Goal: Information Seeking & Learning: Learn about a topic

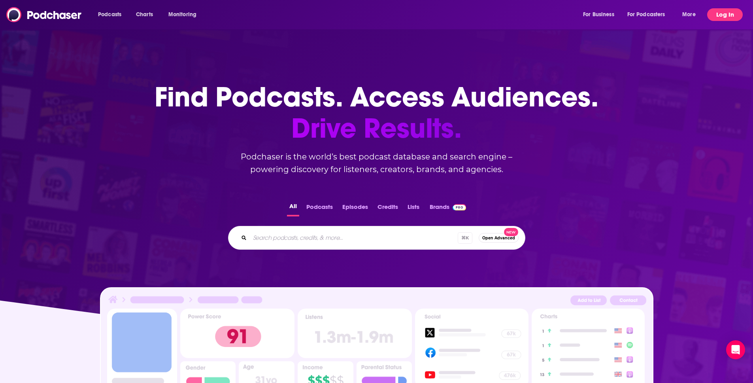
click at [722, 19] on button "Log In" at bounding box center [726, 14] width 36 height 13
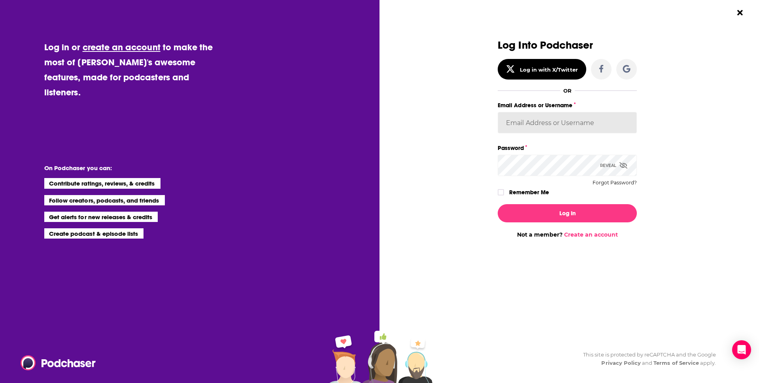
click at [545, 125] on input "Email Address or Username" at bounding box center [567, 122] width 139 height 21
type input "saraatspark"
click at [518, 190] on label "Remember Me" at bounding box center [529, 192] width 40 height 10
click at [503, 196] on input "rememberMe" at bounding box center [501, 196] width 5 height 0
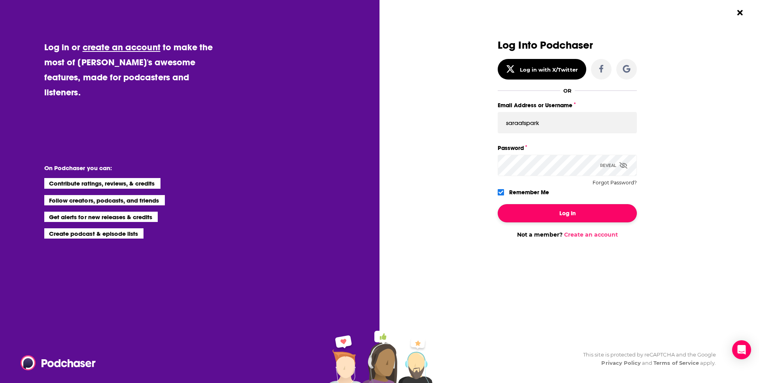
click at [536, 211] on button "Log In" at bounding box center [567, 213] width 139 height 18
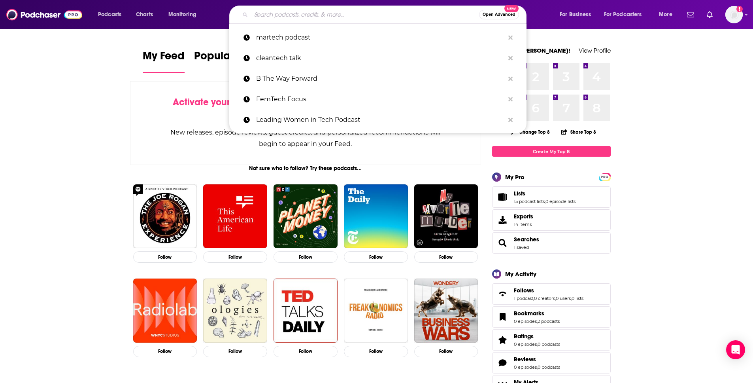
click at [354, 18] on input "Search podcasts, credits, & more..." at bounding box center [365, 14] width 228 height 13
paste input "Green Giants: Titans of Renewable Energy"
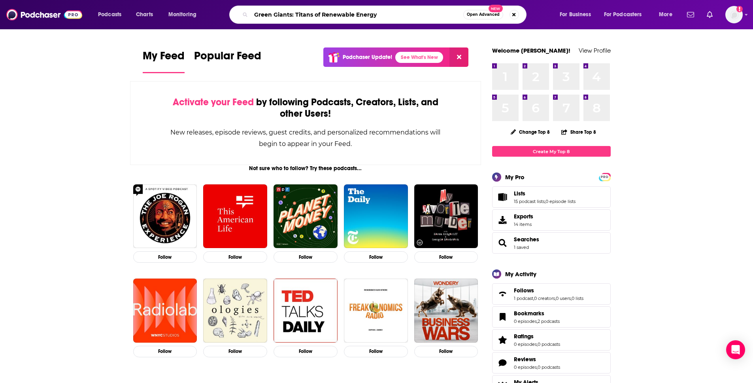
type input "Green Giants: Titans of Renewable Energy"
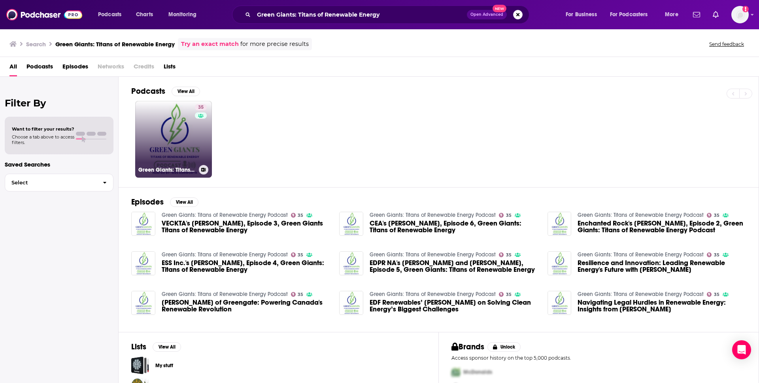
click at [184, 127] on link "35 Green Giants: Titans of Renewable Energy Podcast" at bounding box center [173, 139] width 77 height 77
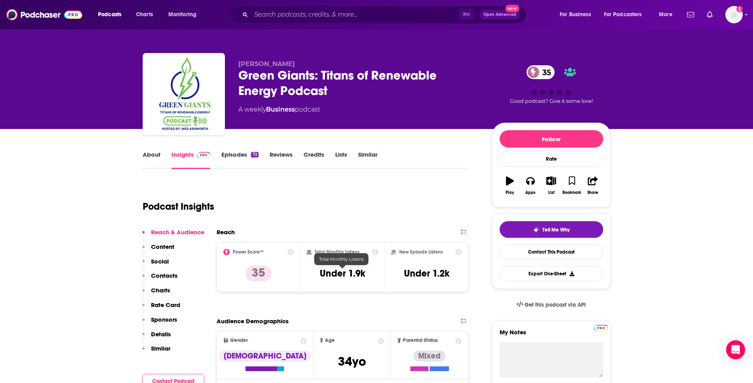
click at [338, 278] on h3 "Under 1.9k" at bounding box center [342, 273] width 45 height 12
copy div "Under 1.9k"
click at [246, 190] on div "Podcast Insights" at bounding box center [303, 202] width 320 height 40
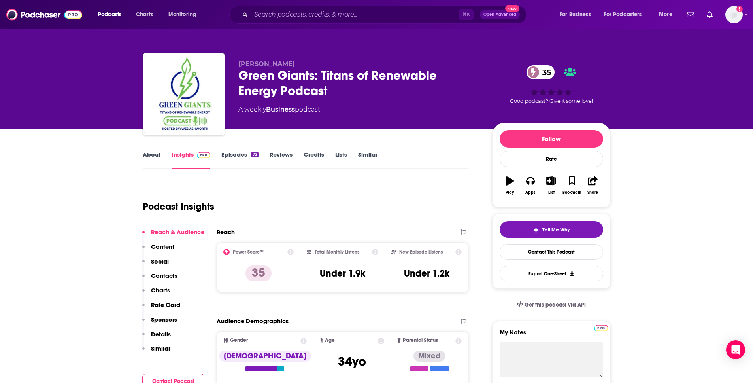
click at [155, 157] on link "About" at bounding box center [152, 160] width 18 height 18
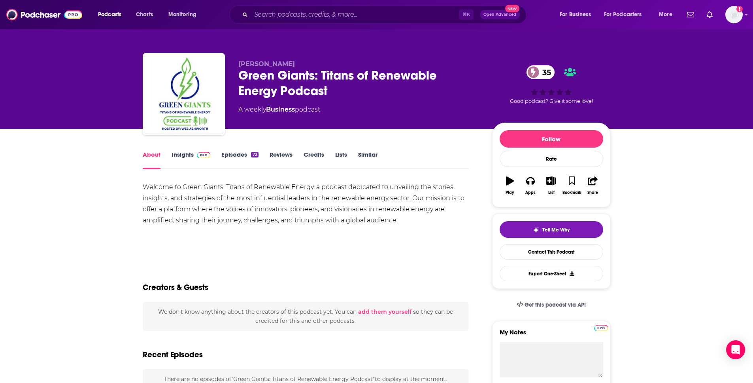
click at [216, 212] on div "Welcome to Green Giants: Titans of Renewable Energy, a podcast dedicated to unv…" at bounding box center [306, 204] width 326 height 44
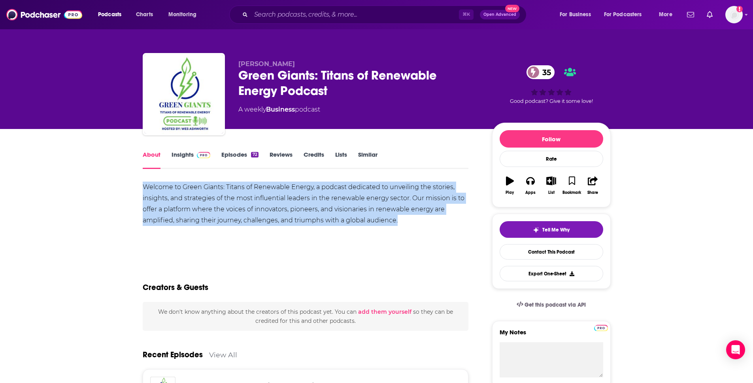
copy div "Welcome to Green Giants: Titans of Renewable Energy, a podcast dedicated to unv…"
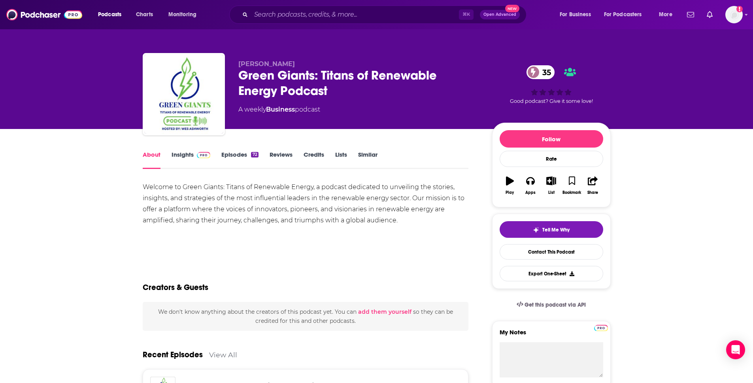
click at [180, 155] on link "Insights" at bounding box center [191, 160] width 39 height 18
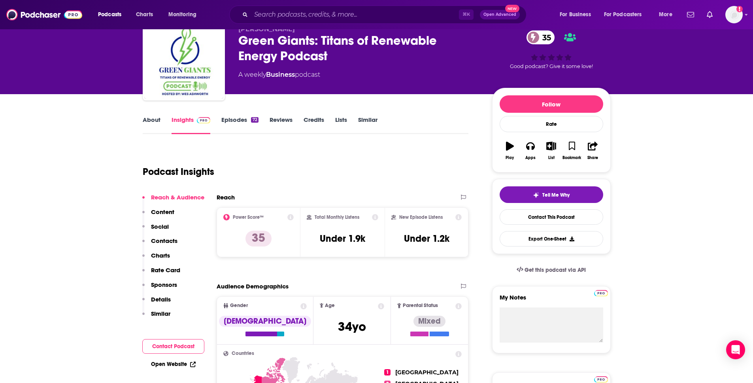
scroll to position [75, 0]
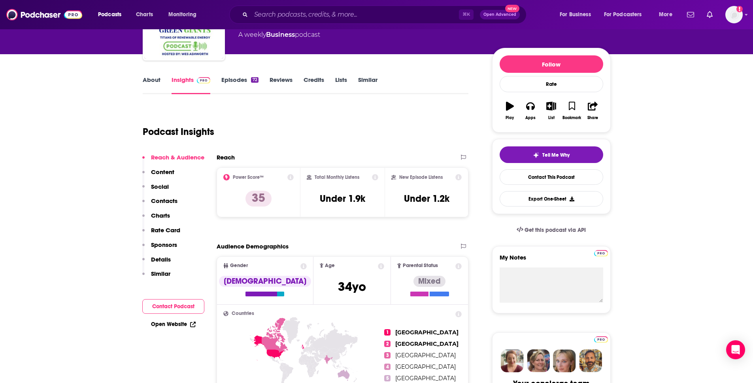
click at [156, 325] on link "Open Website" at bounding box center [173, 324] width 45 height 7
click at [339, 16] on input "Search podcasts, credits, & more..." at bounding box center [355, 14] width 208 height 13
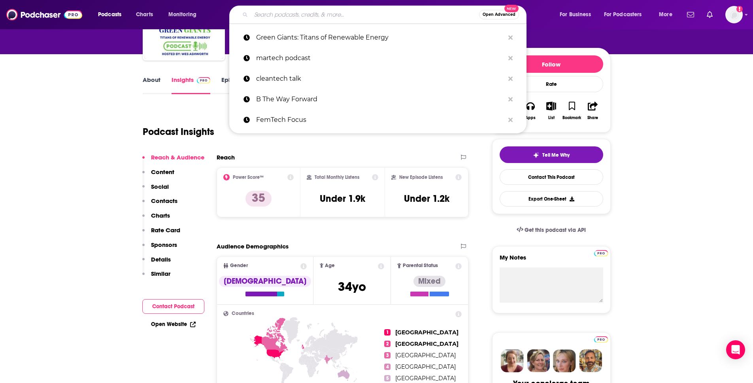
paste input "CleanTechnica CleanTech Talk podcast"
type input "CleanTechnica CleanTech Talk podcast"
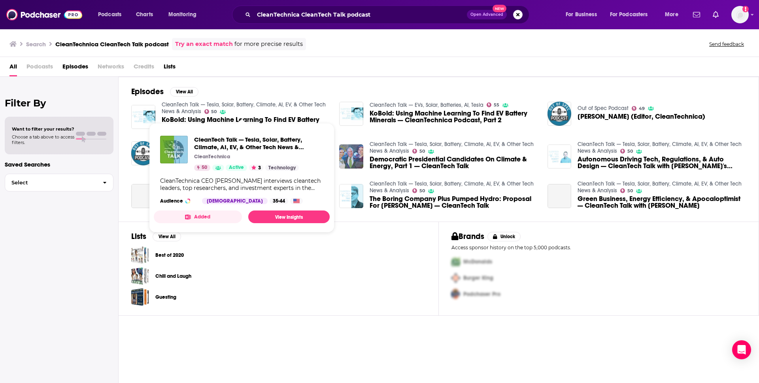
click at [174, 106] on link "CleanTech Talk — Tesla, Solar, Battery, Climate, AI, EV, & Other Tech News & An…" at bounding box center [244, 107] width 164 height 13
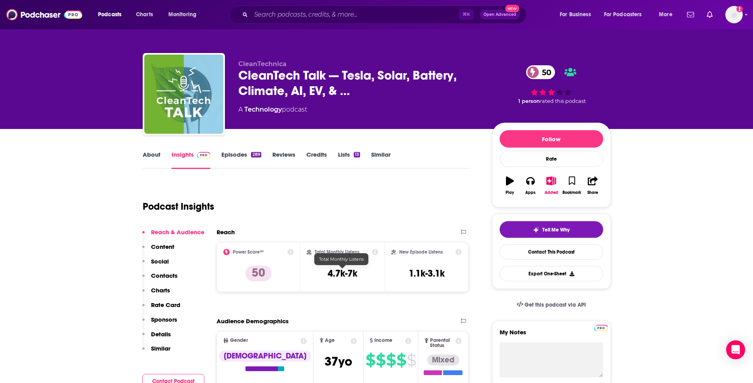
click at [352, 274] on h3 "4.7k-7k" at bounding box center [343, 273] width 30 height 12
copy div "4.7k-7k"
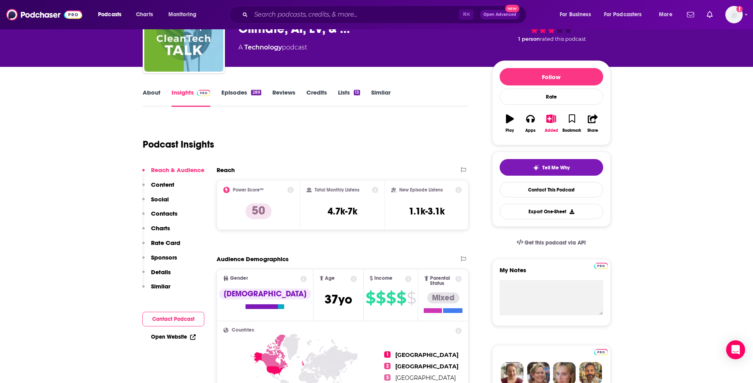
scroll to position [64, 0]
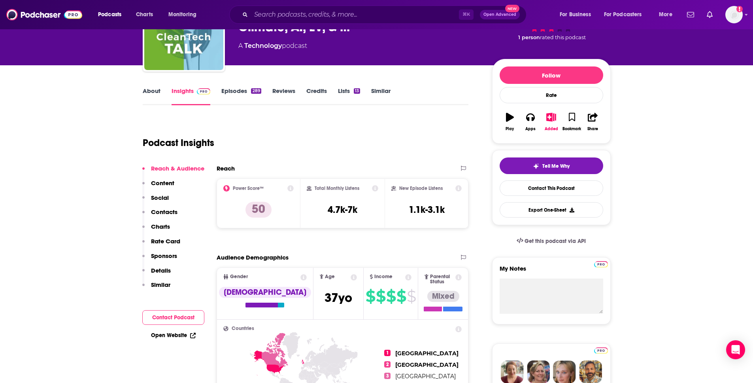
click at [184, 335] on link "Open Website" at bounding box center [173, 335] width 45 height 7
click at [152, 91] on link "About" at bounding box center [152, 96] width 18 height 18
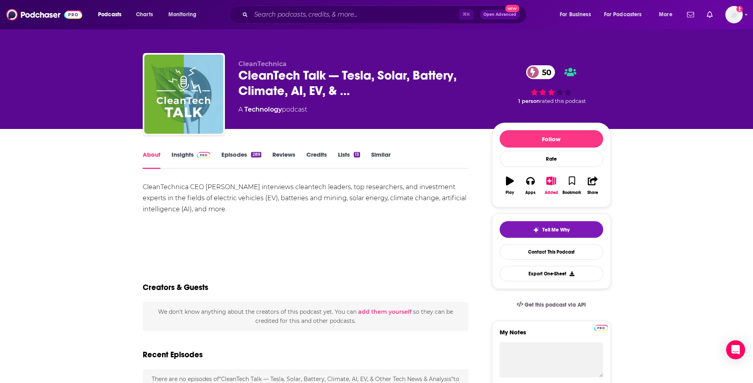
click at [251, 189] on div "CleanTechnica CEO [PERSON_NAME] interviews cleantech leaders, top researchers, …" at bounding box center [306, 198] width 326 height 33
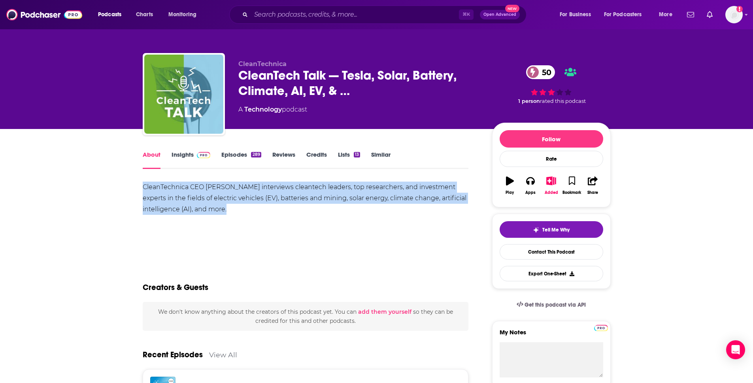
copy div "CleanTechnica CEO [PERSON_NAME] interviews cleantech leaders, top researchers, …"
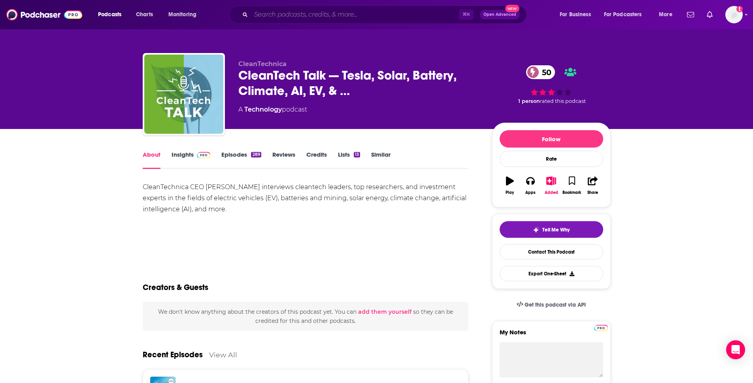
click at [310, 11] on input "Search podcasts, credits, & more..." at bounding box center [355, 14] width 208 height 13
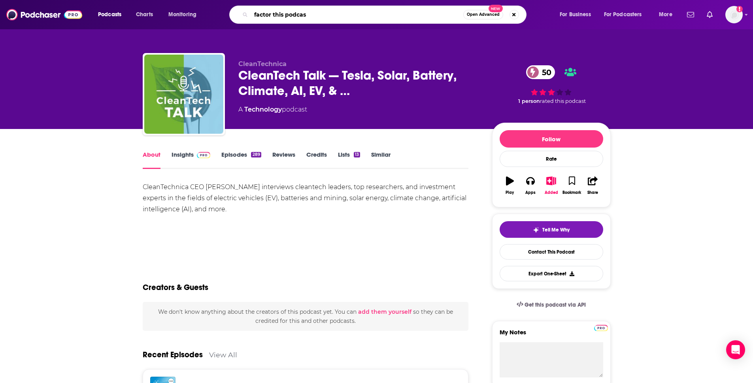
type input "factor this podcast"
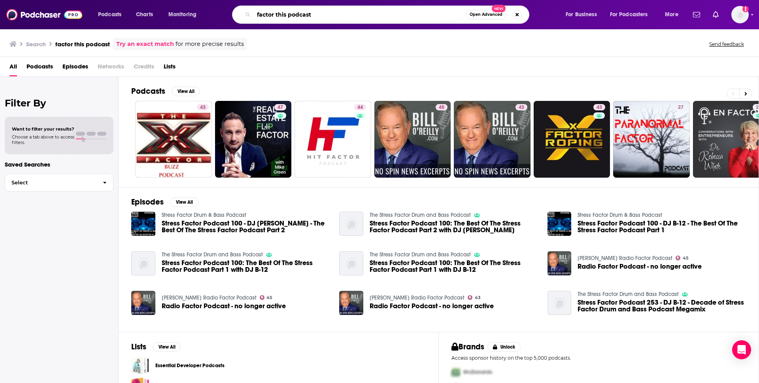
click at [307, 15] on input "factor this podcast" at bounding box center [360, 14] width 212 height 13
type input "factor this [PERSON_NAME]"
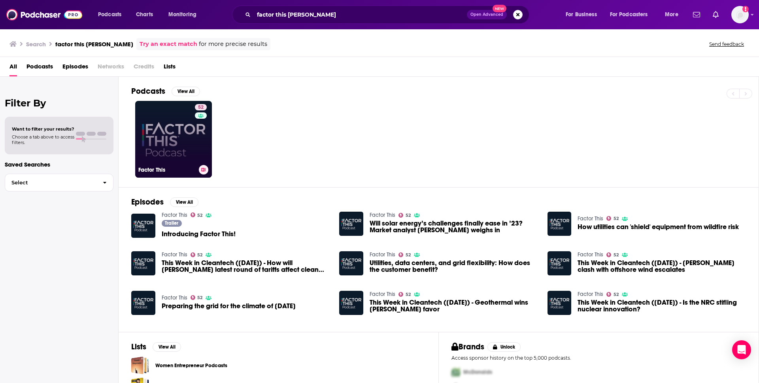
click at [194, 129] on link "52 Factor This" at bounding box center [173, 139] width 77 height 77
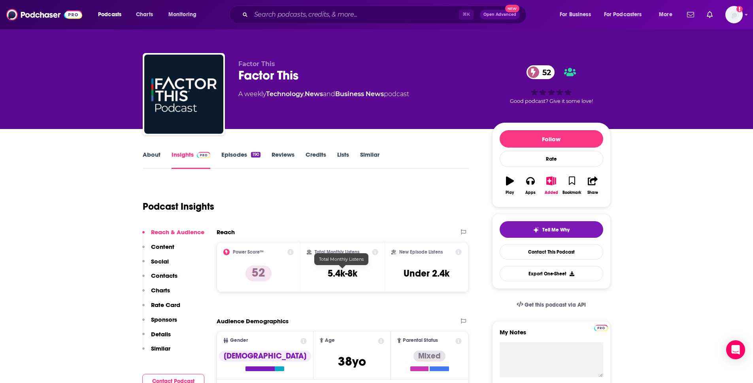
click at [346, 276] on h3 "5.4k-8k" at bounding box center [343, 273] width 30 height 12
copy div "5.4k-8k"
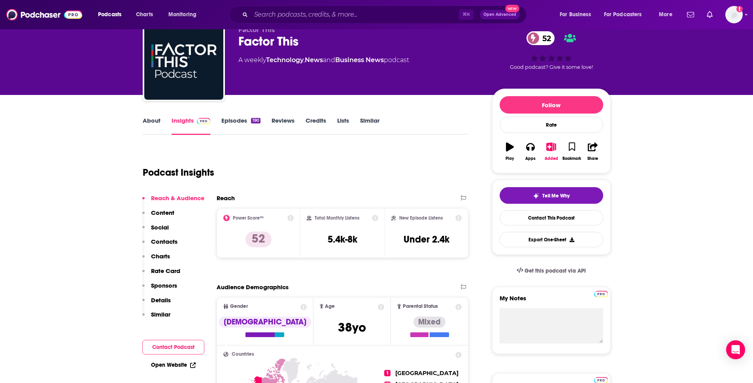
scroll to position [73, 0]
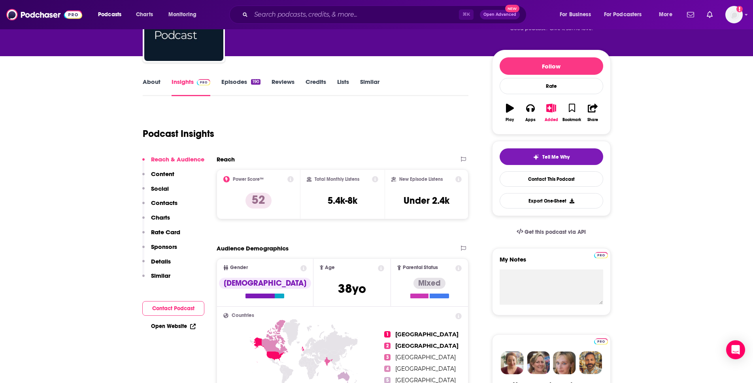
click at [165, 325] on link "Open Website" at bounding box center [173, 326] width 45 height 7
click at [150, 83] on link "About" at bounding box center [152, 87] width 18 height 18
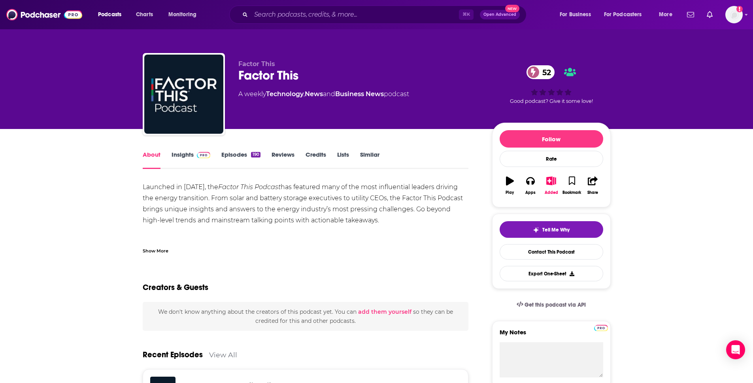
click at [159, 249] on div "Show More" at bounding box center [156, 250] width 26 height 8
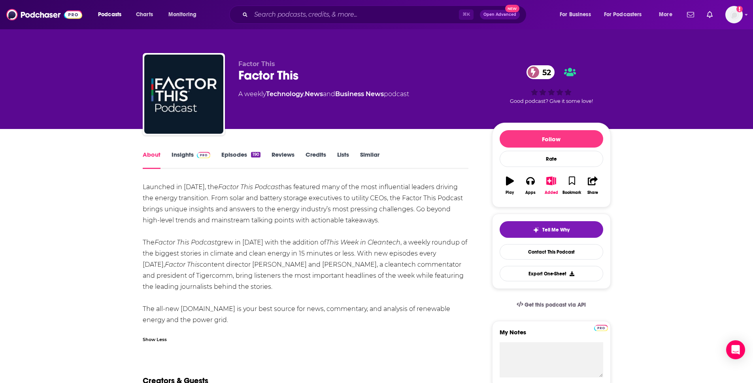
click at [218, 199] on div "Launched in [DATE], the Factor This Podcast has featured many of the most influ…" at bounding box center [306, 254] width 326 height 144
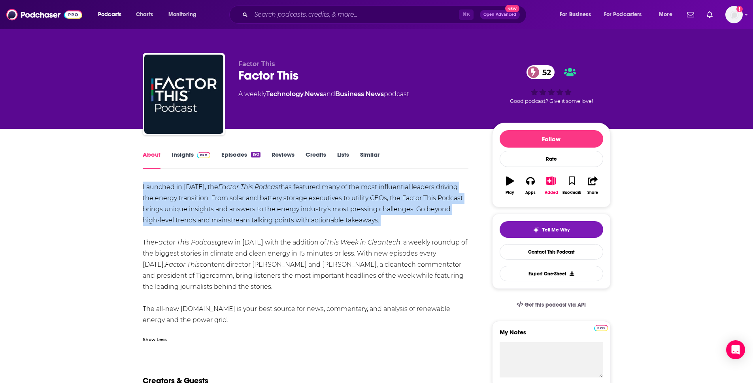
click at [218, 199] on div "Launched in [DATE], the Factor This Podcast has featured many of the most influ…" at bounding box center [306, 254] width 326 height 144
copy div "Launched in [DATE], the Factor This Podcast has featured many of the most influ…"
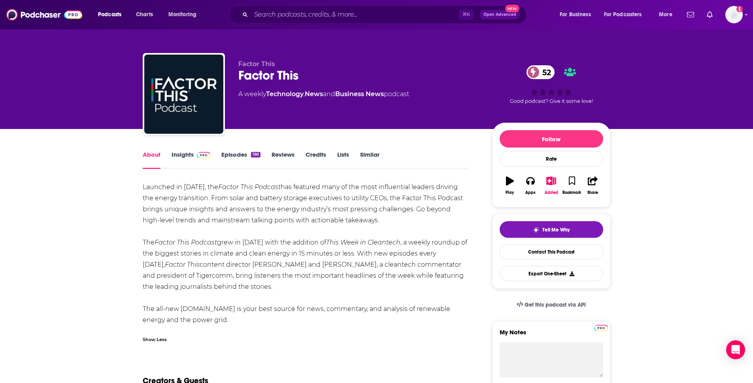
click at [228, 154] on link "Episodes 190" at bounding box center [240, 160] width 39 height 18
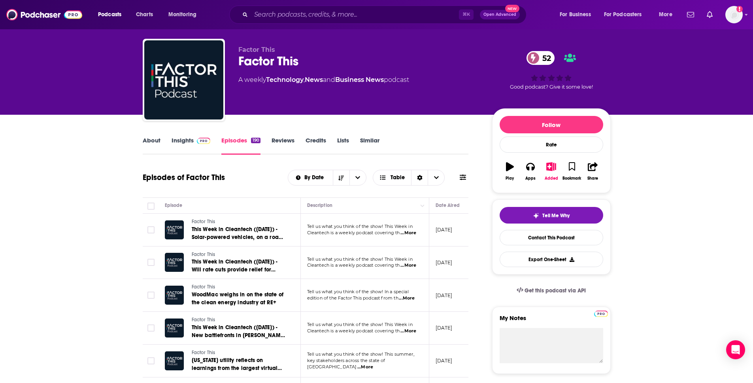
scroll to position [84, 0]
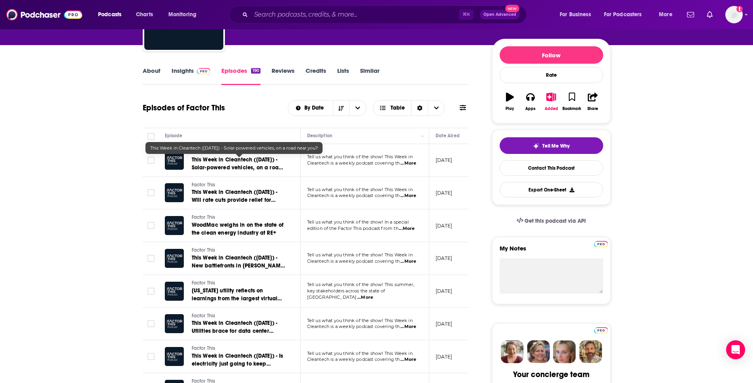
click at [221, 161] on span "This Week in Cleantech ([DATE]) - Solar-powered vehicles, on a road near you?" at bounding box center [237, 167] width 91 height 23
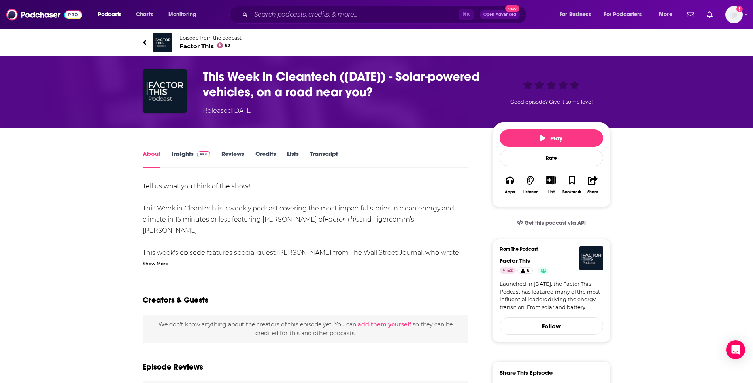
click at [233, 154] on link "Reviews" at bounding box center [232, 159] width 23 height 18
